Goal: Navigation & Orientation: Find specific page/section

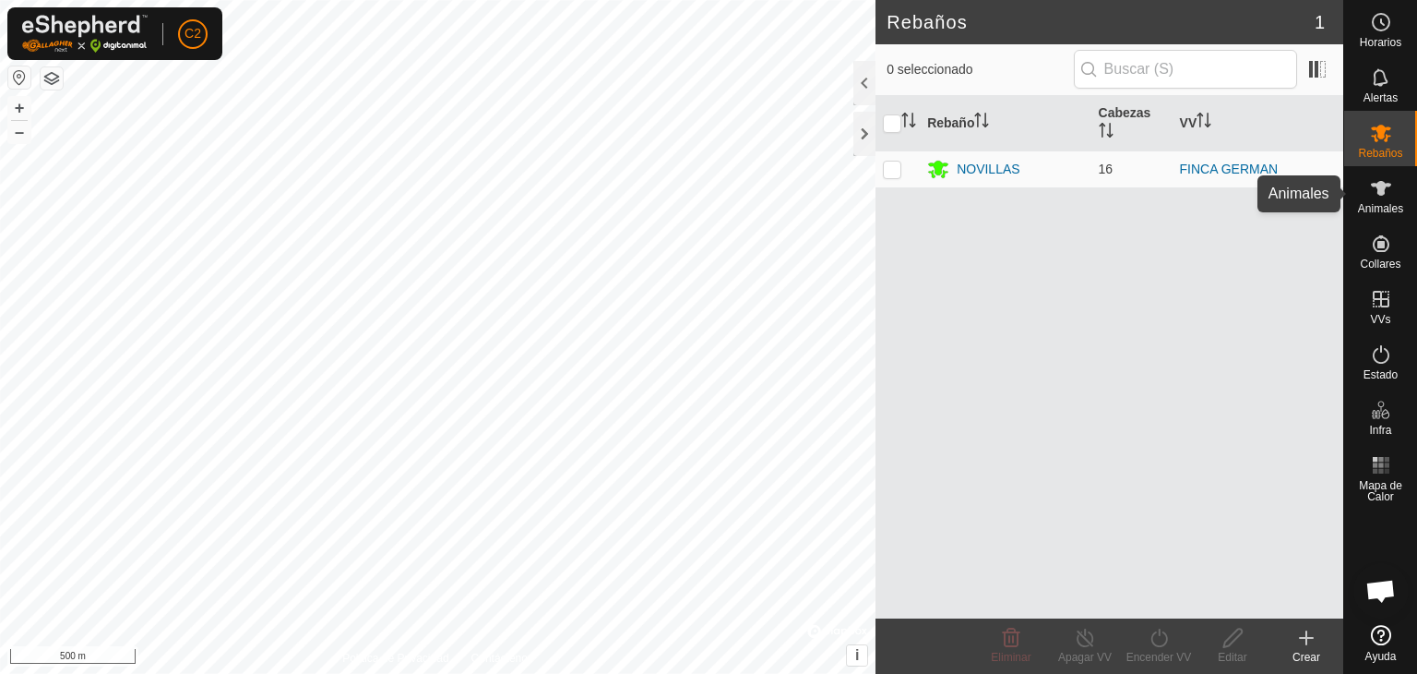
click at [1380, 204] on span "Animales" at bounding box center [1380, 208] width 45 height 11
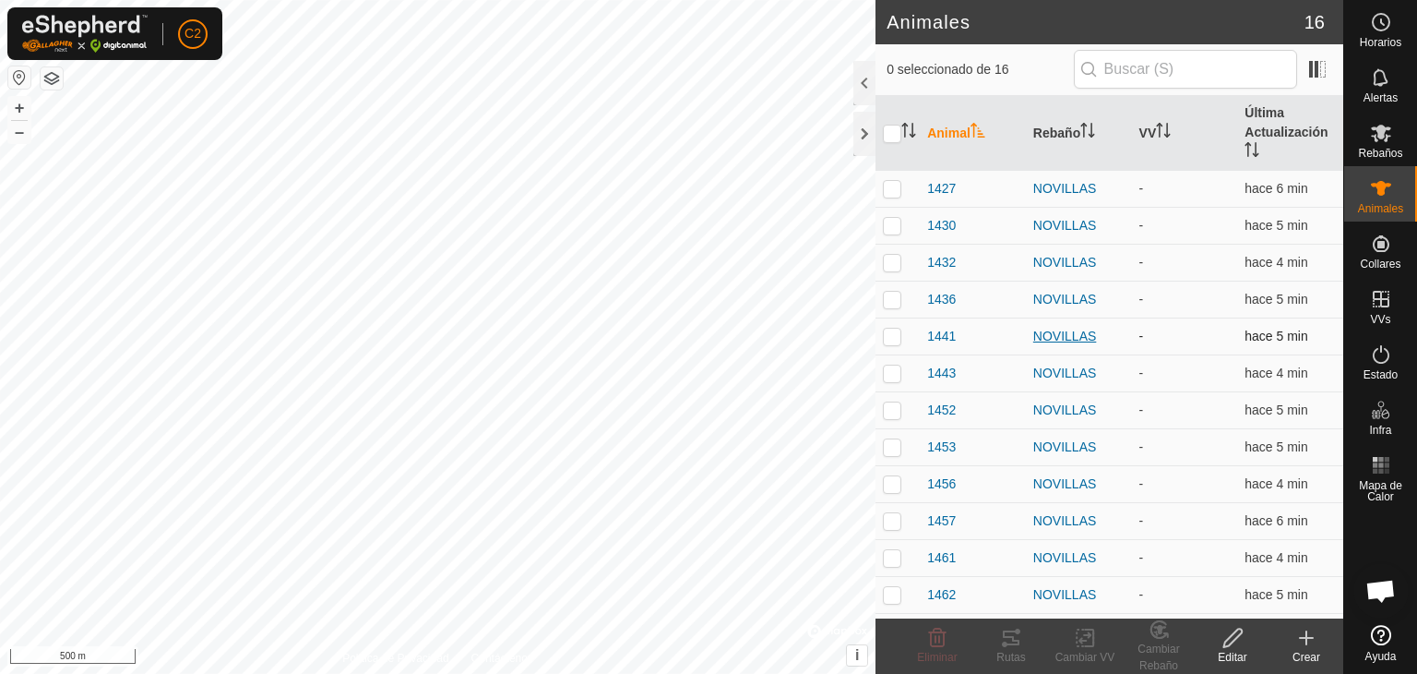
scroll to position [165, 0]
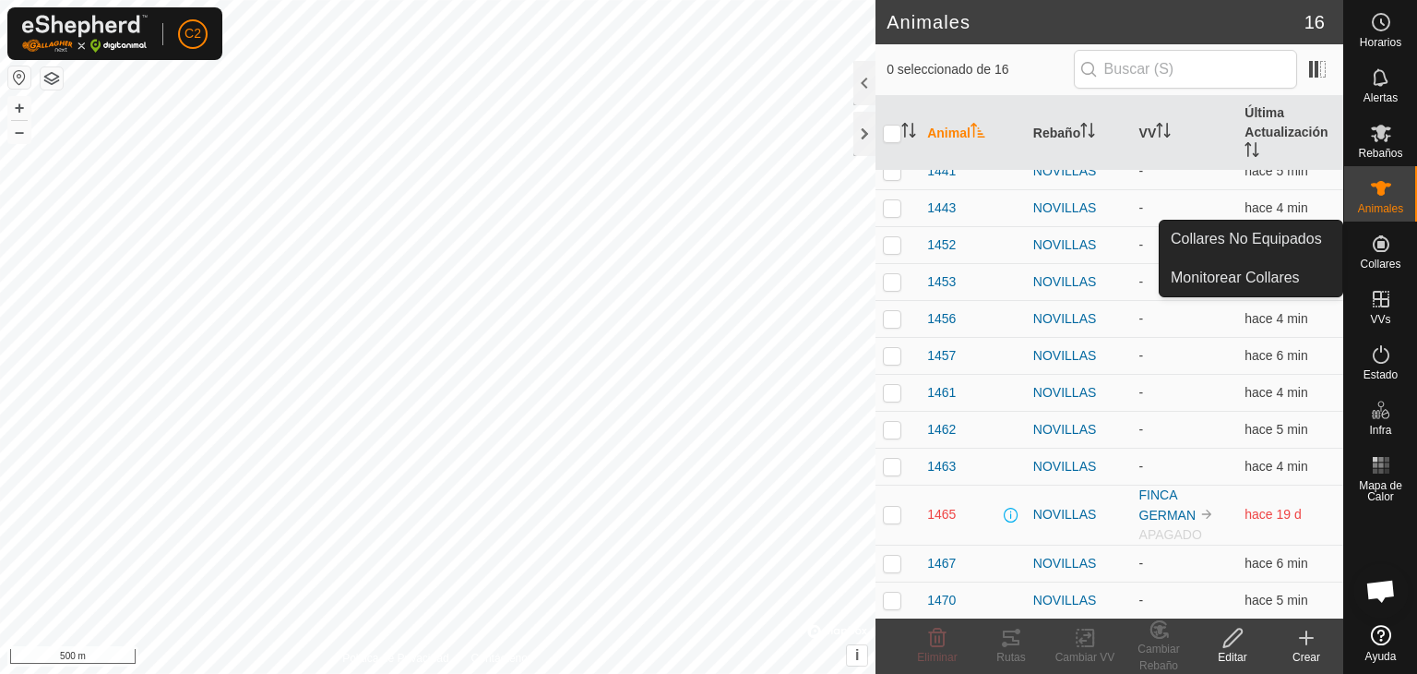
click at [1386, 258] on span "Collares" at bounding box center [1380, 263] width 41 height 11
click at [1272, 243] on link "Collares No Equipados" at bounding box center [1251, 239] width 183 height 37
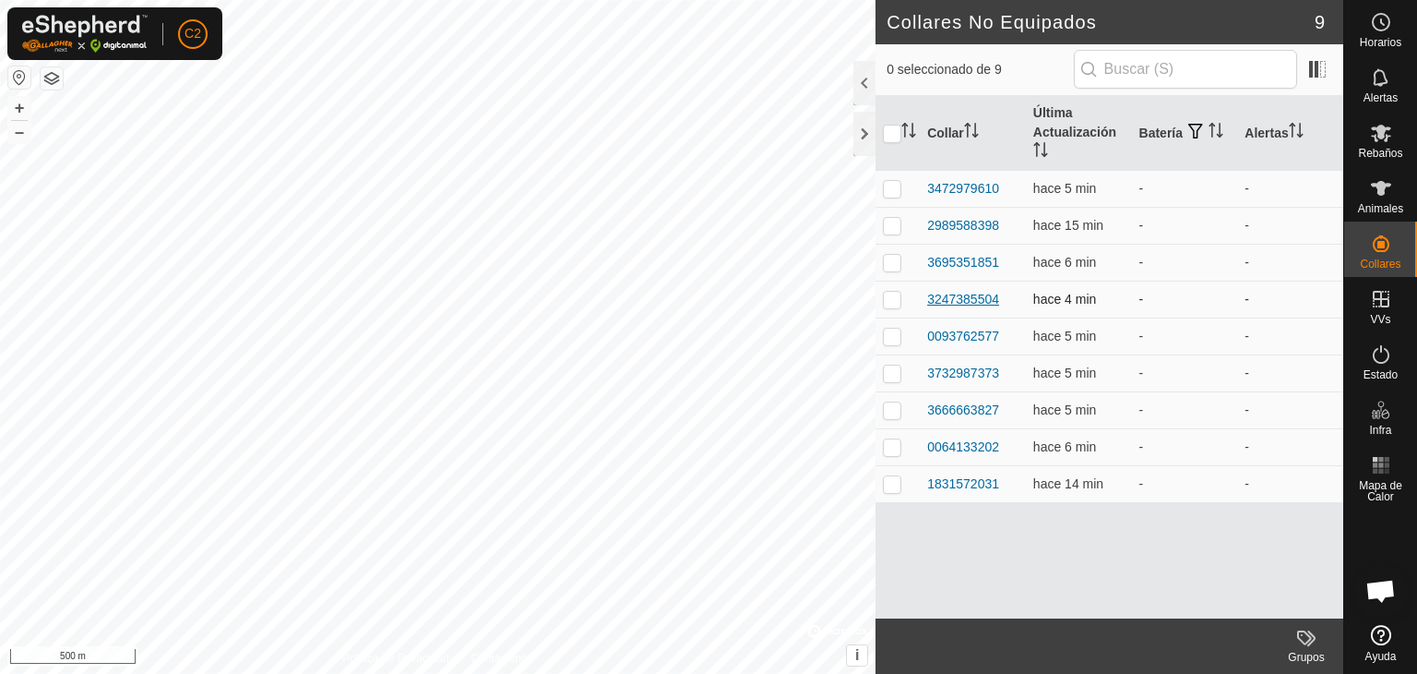
click at [963, 300] on div "3247385504" at bounding box center [963, 299] width 72 height 19
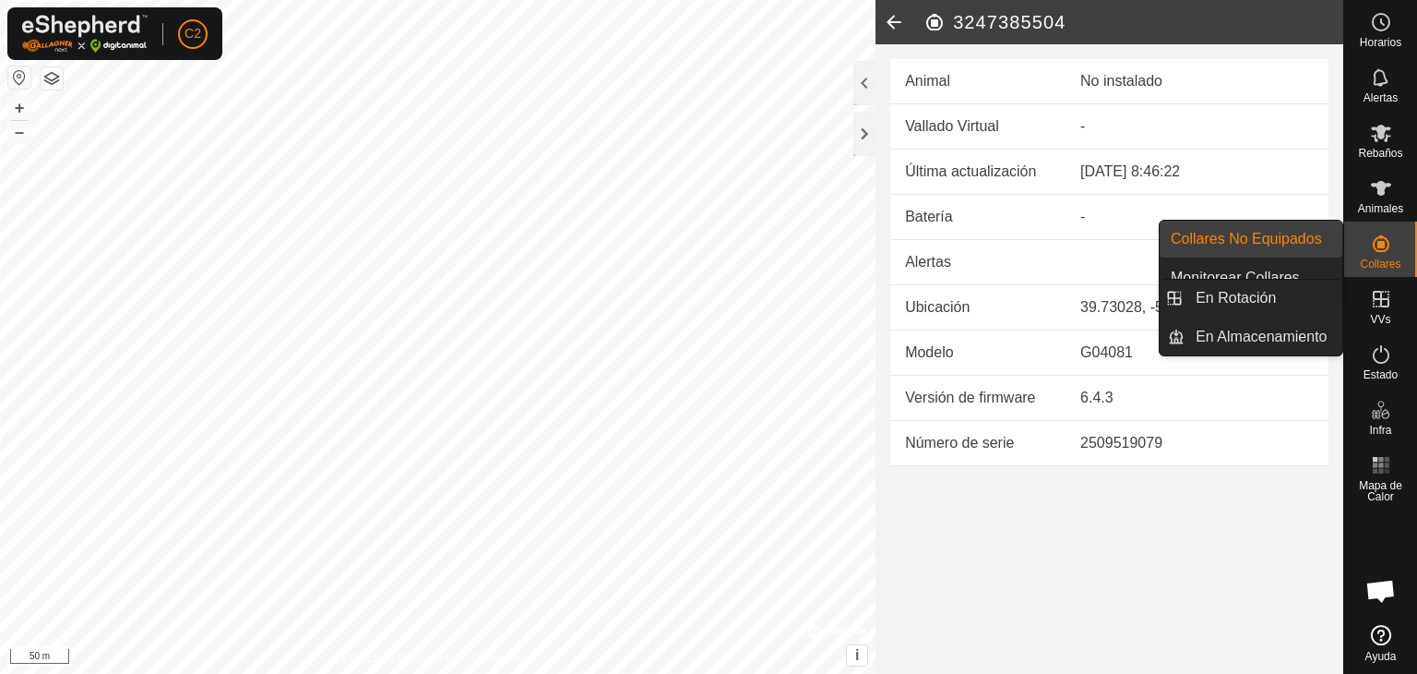
click at [1379, 307] on icon at bounding box center [1381, 299] width 22 height 22
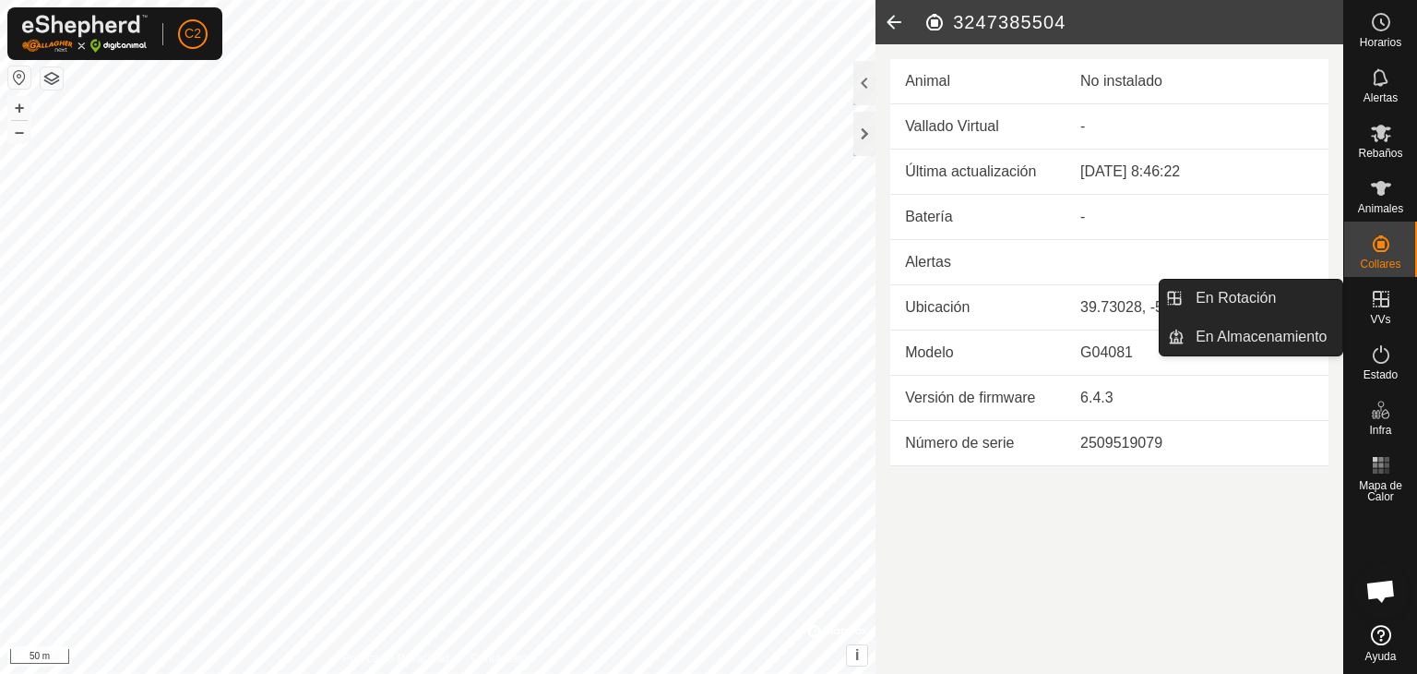
click at [1384, 315] on span "VVs" at bounding box center [1380, 319] width 20 height 11
click at [1380, 311] on es-virtualpaddocks-svg-icon at bounding box center [1381, 299] width 33 height 30
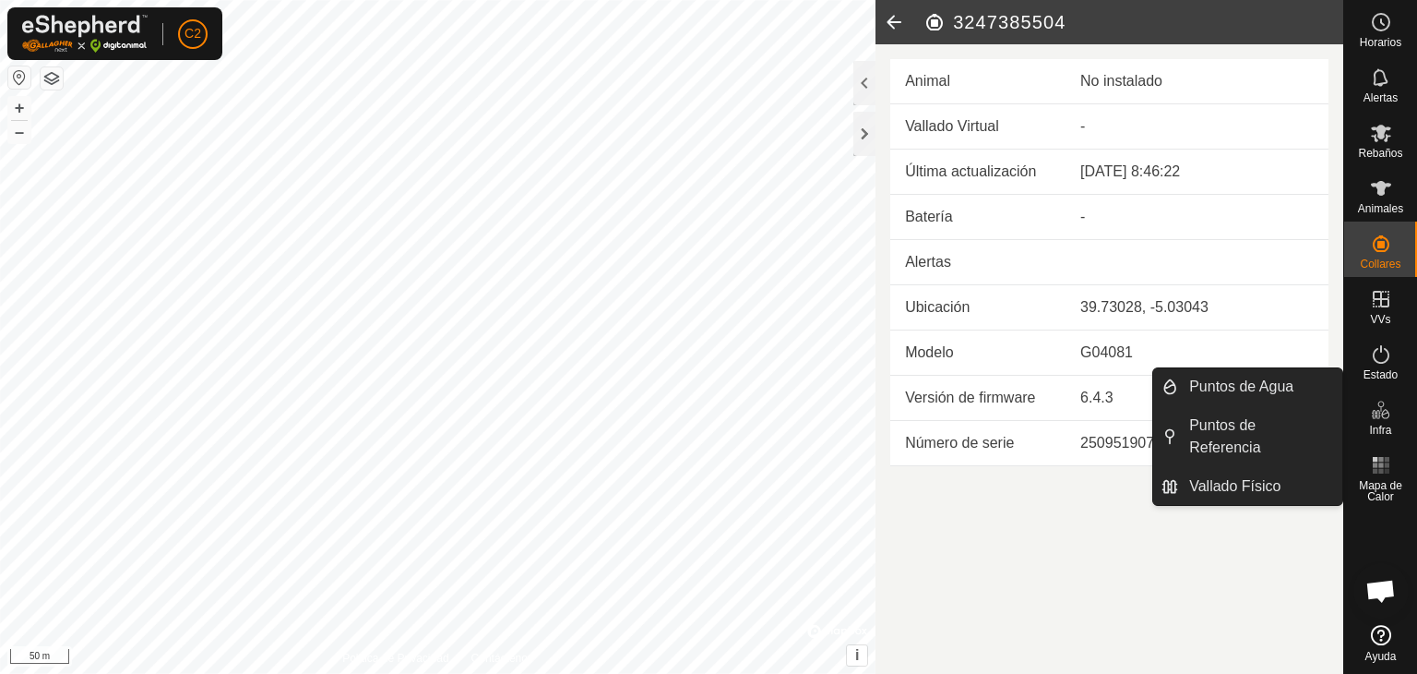
click at [893, 25] on icon at bounding box center [894, 22] width 37 height 44
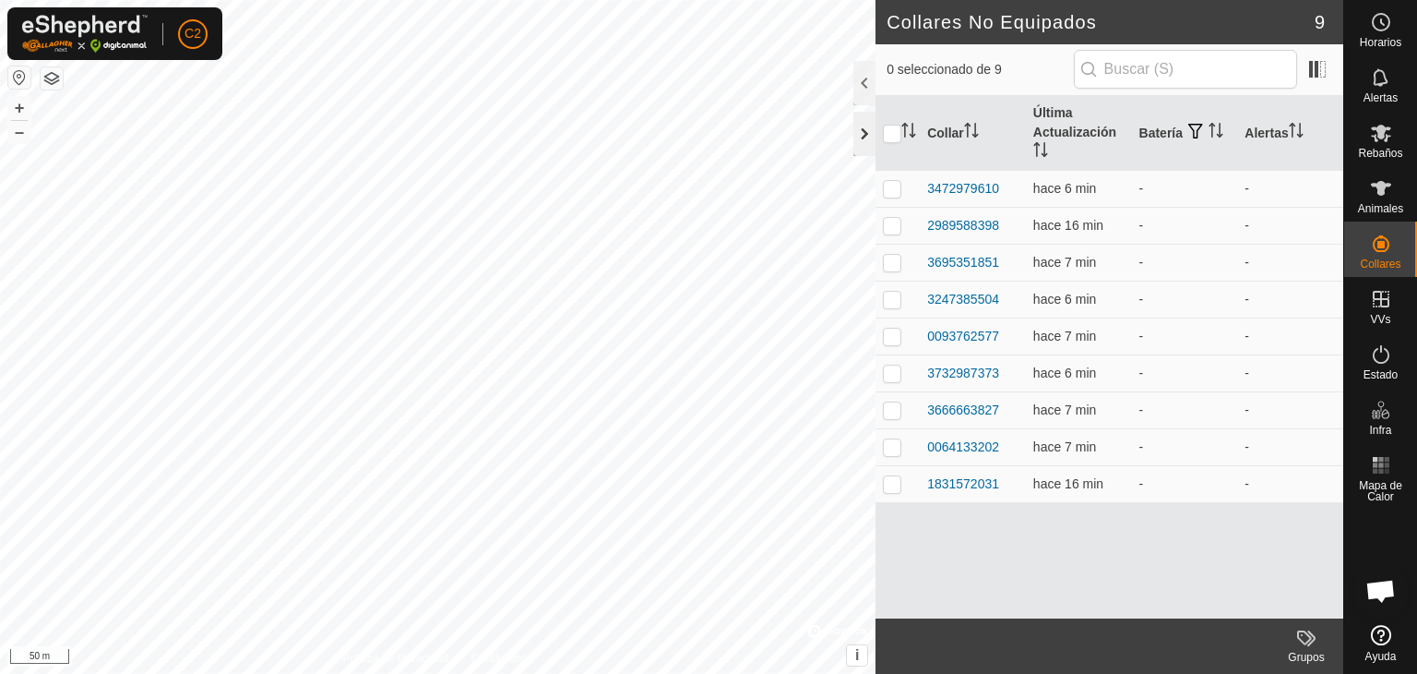
click at [866, 126] on div at bounding box center [865, 134] width 22 height 44
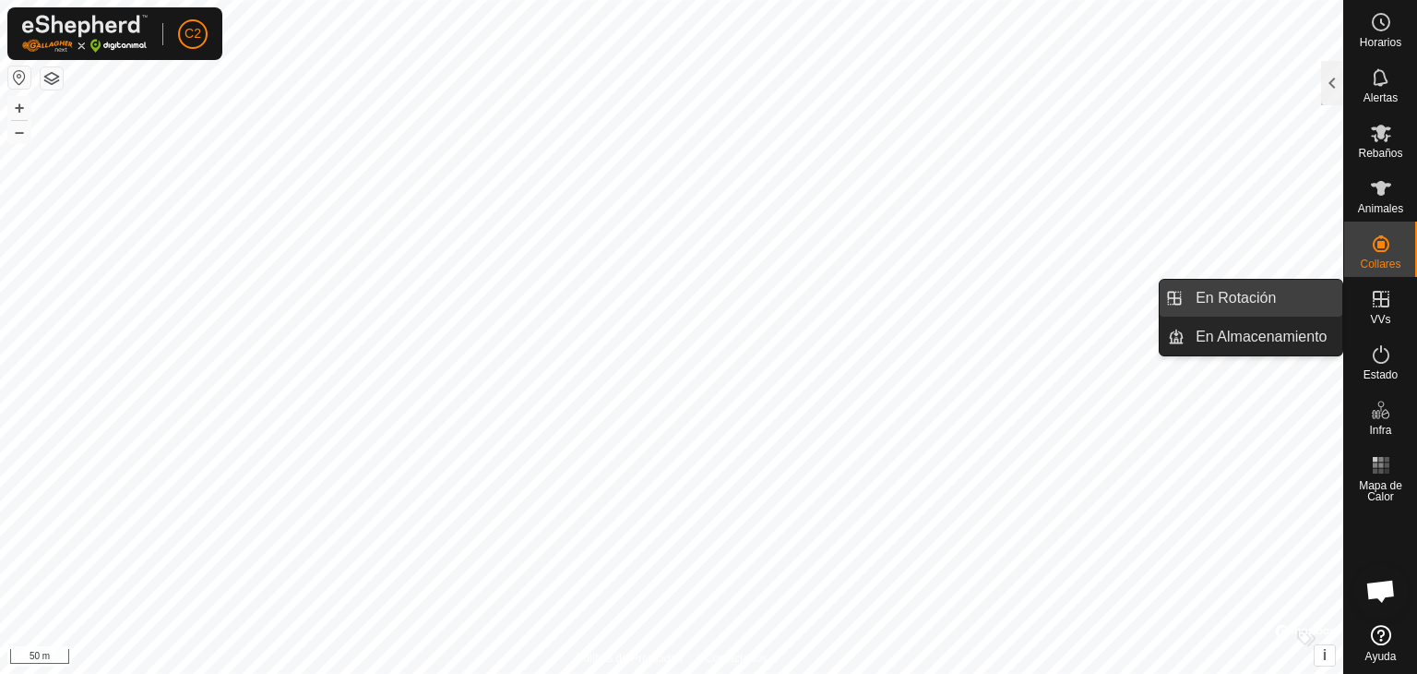
click at [1276, 304] on link "En Rotación" at bounding box center [1264, 298] width 158 height 37
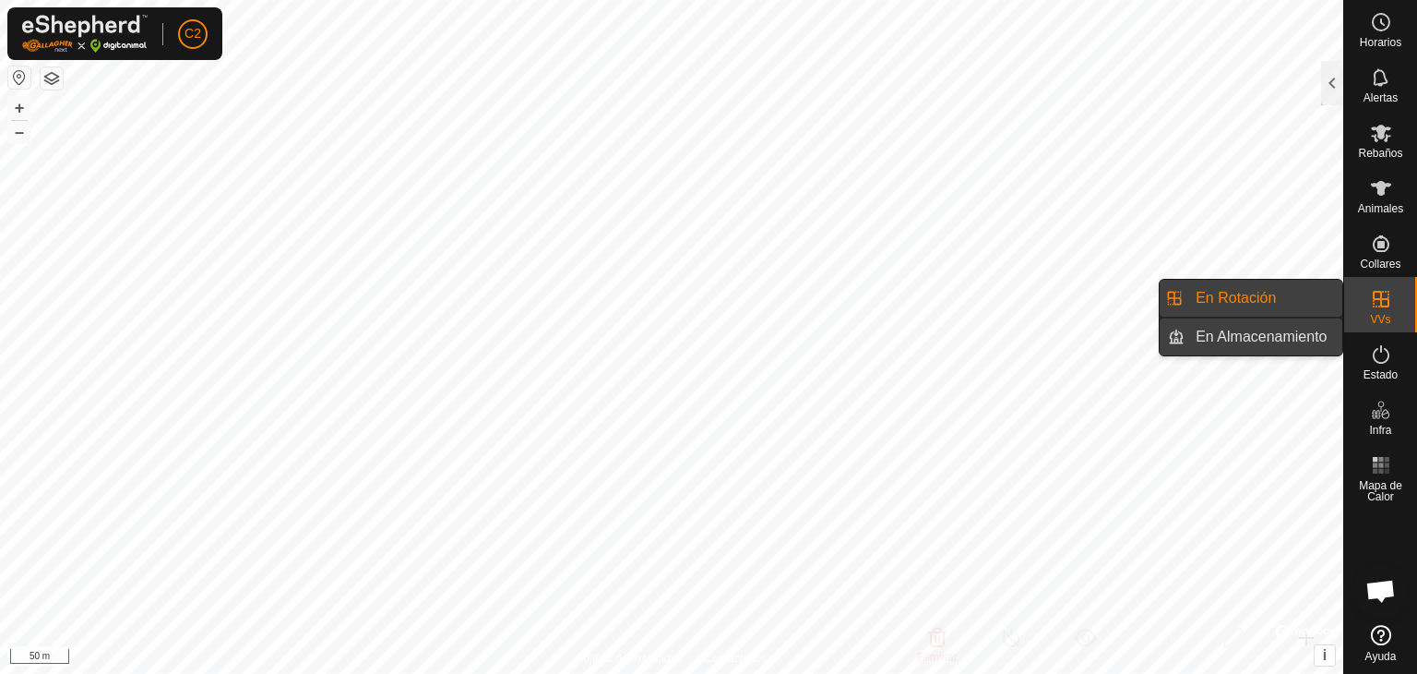
click at [1282, 336] on link "En Almacenamiento" at bounding box center [1264, 336] width 158 height 37
click at [1287, 293] on link "En Rotación" at bounding box center [1264, 298] width 158 height 37
click at [1380, 197] on icon at bounding box center [1381, 188] width 22 height 22
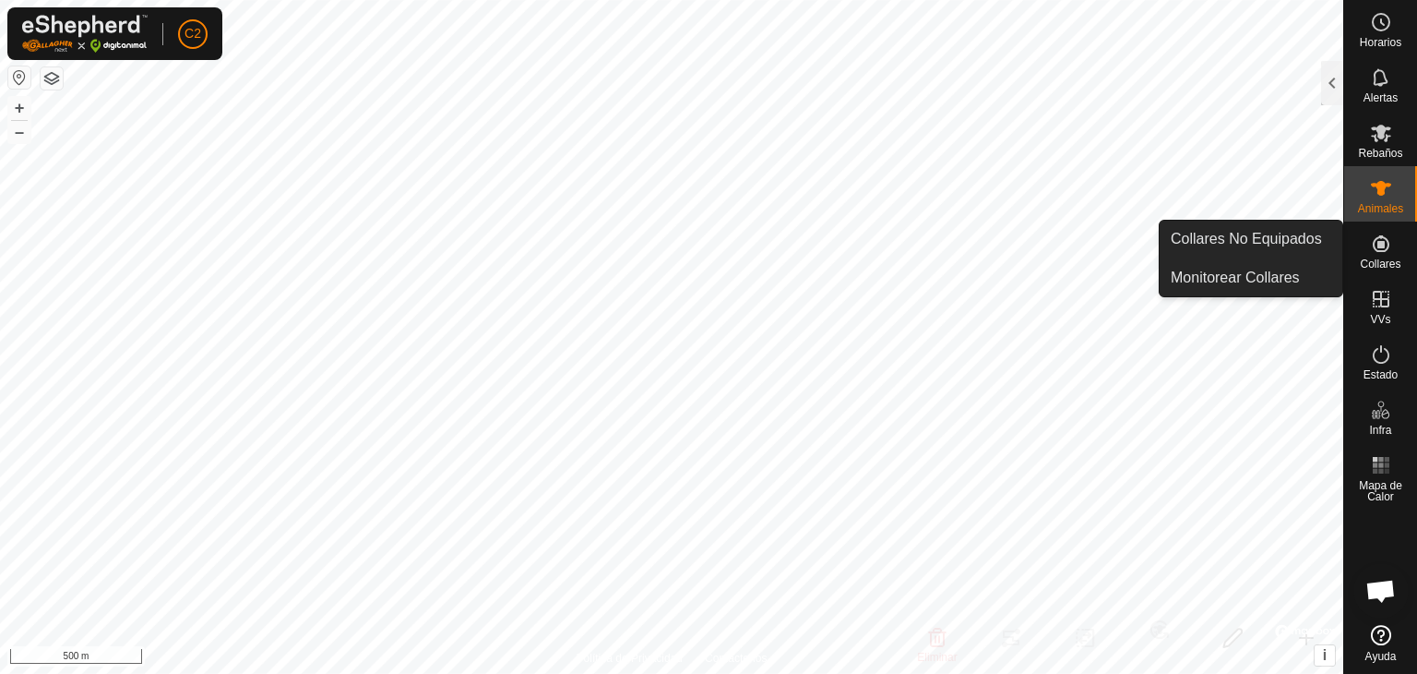
click at [1379, 245] on icon at bounding box center [1381, 243] width 17 height 17
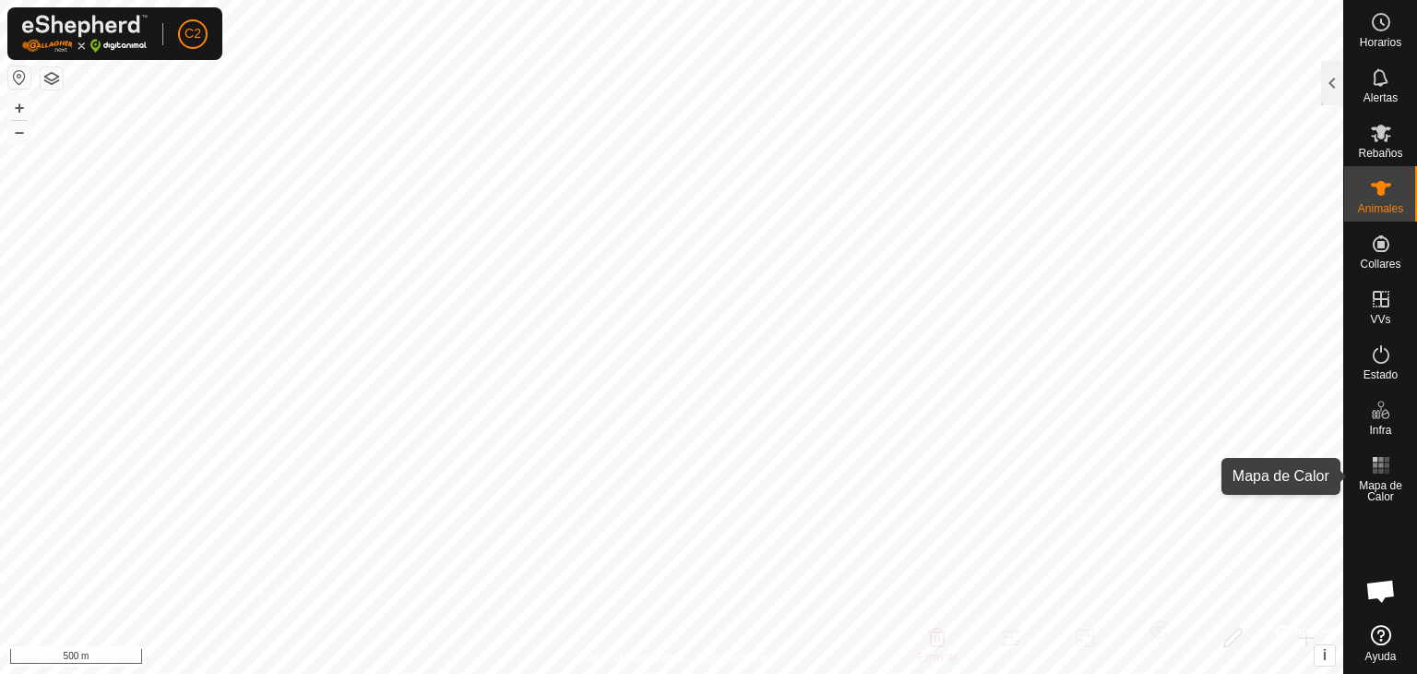
click at [1384, 460] on icon at bounding box center [1381, 465] width 22 height 22
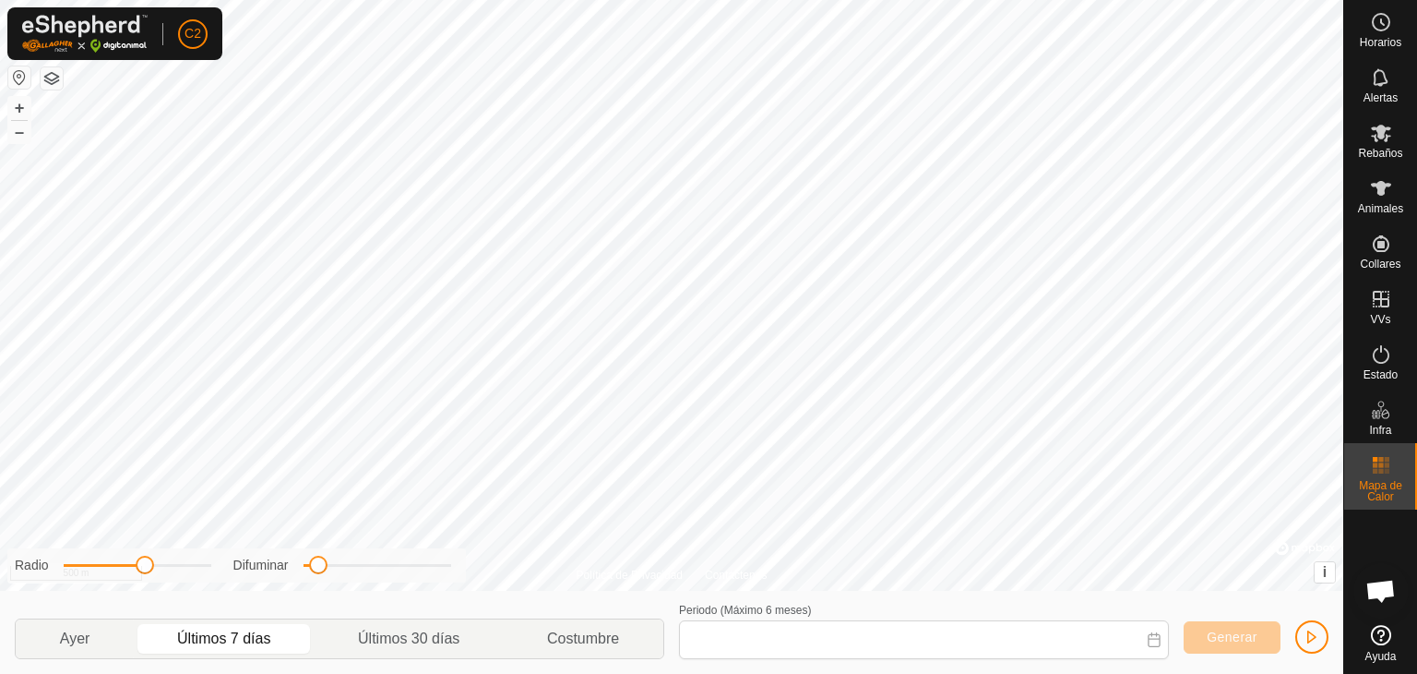
type input "[DATE] - [DATE]"
click at [1389, 89] on es-notification-svg-icon at bounding box center [1381, 78] width 33 height 30
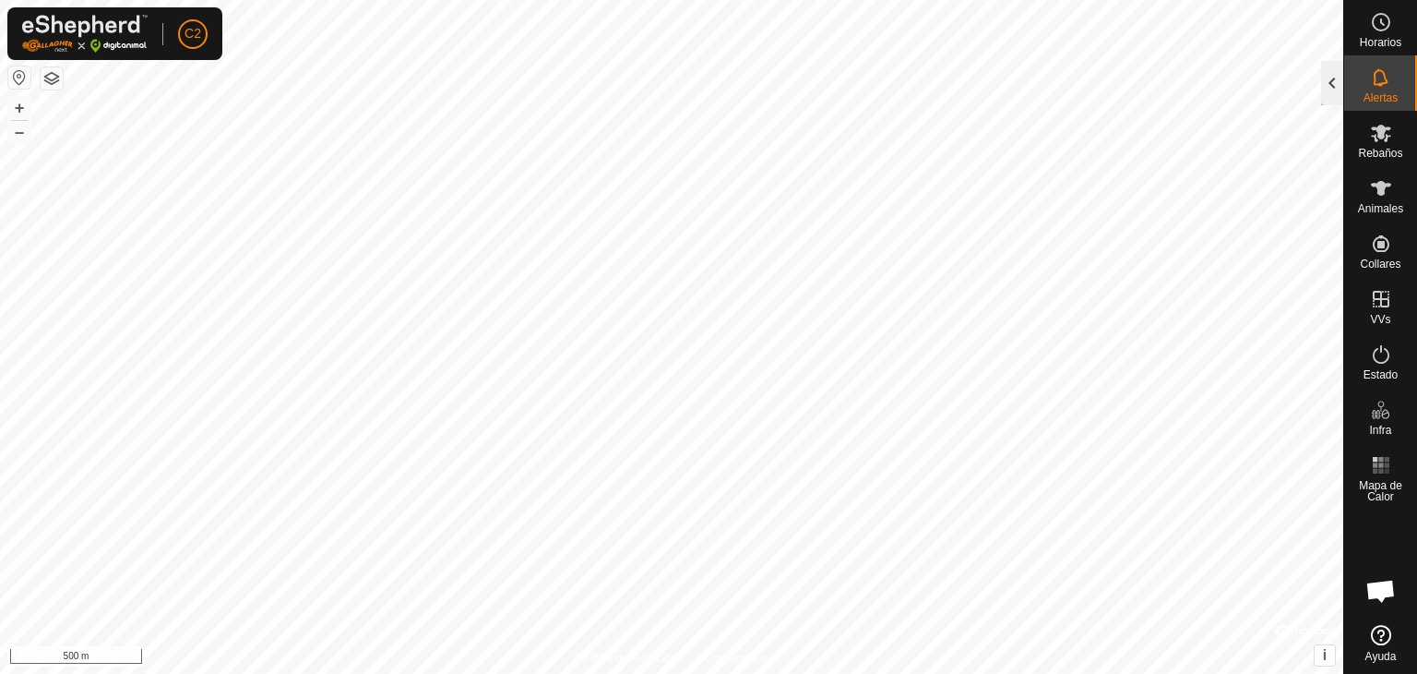
click at [1332, 79] on div at bounding box center [1332, 83] width 22 height 44
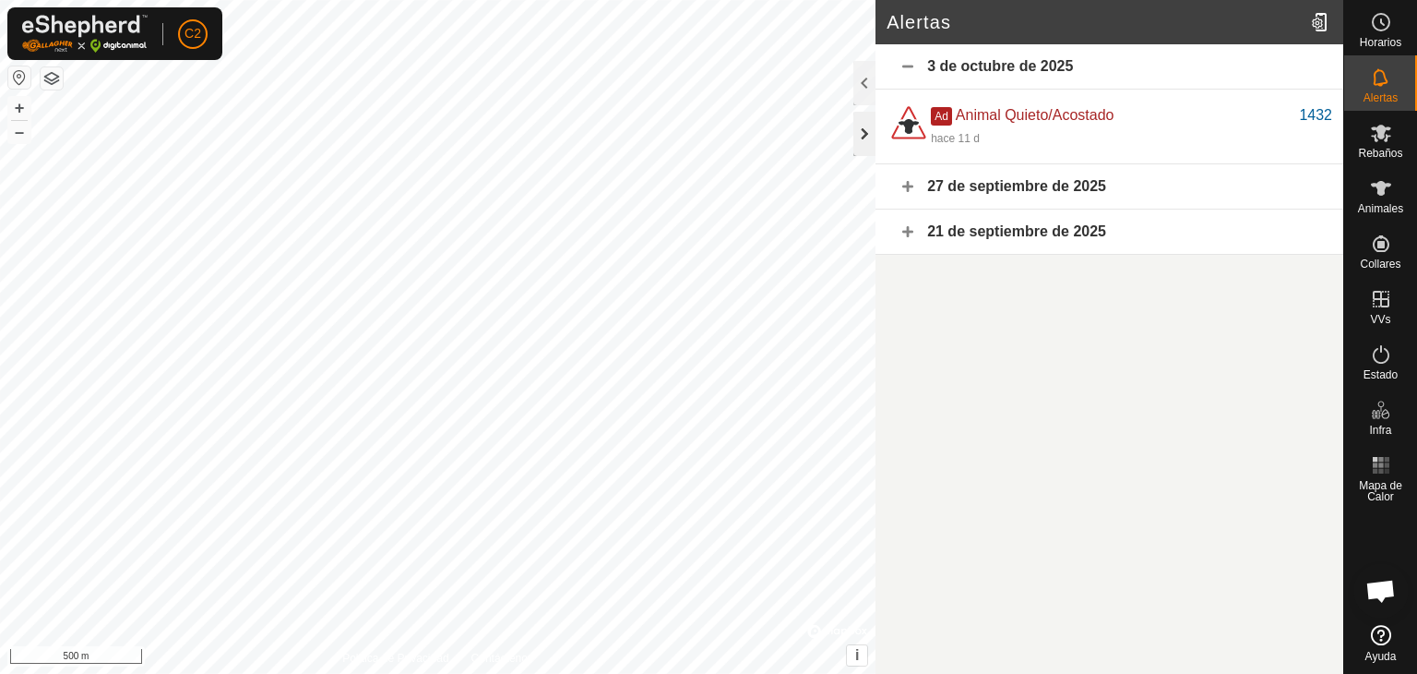
click at [863, 120] on div at bounding box center [865, 134] width 22 height 44
